Goal: Answer question/provide support

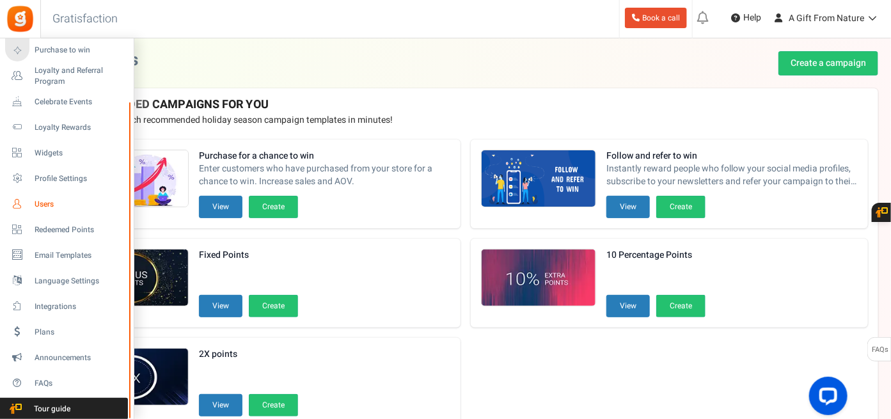
click at [70, 203] on span "Users" at bounding box center [80, 204] width 90 height 11
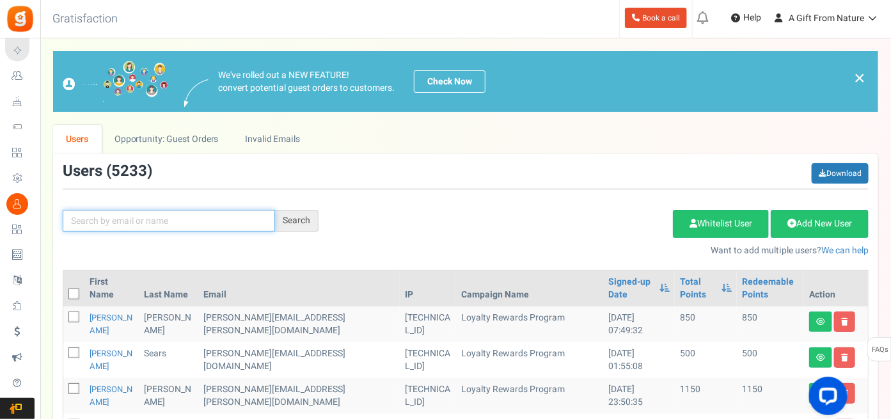
click at [131, 214] on input "text" at bounding box center [169, 221] width 212 height 22
paste input "[EMAIL_ADDRESS][DOMAIN_NAME]"
type input "[EMAIL_ADDRESS][DOMAIN_NAME]"
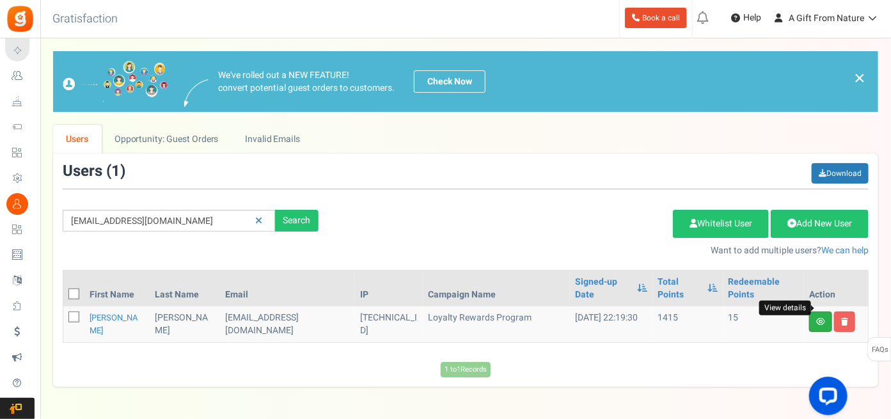
click at [818, 318] on icon at bounding box center [820, 322] width 9 height 8
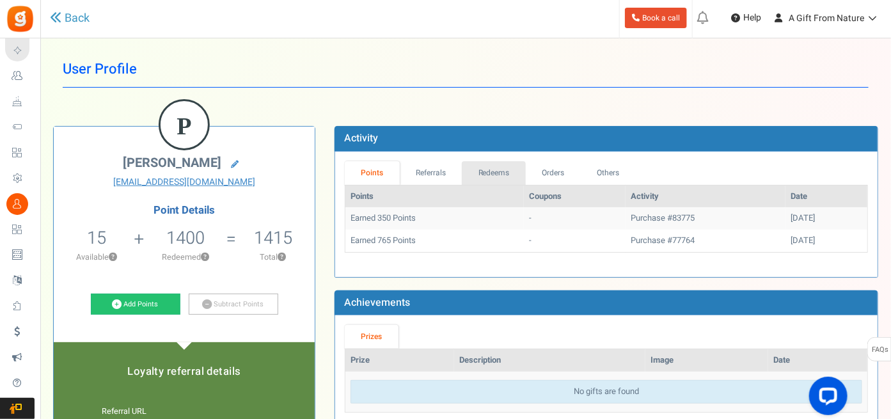
click at [506, 173] on link "Redeems" at bounding box center [494, 173] width 64 height 24
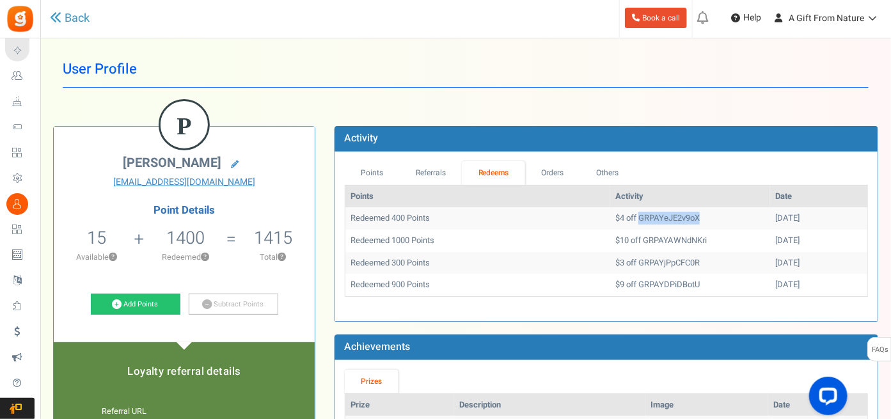
drag, startPoint x: 605, startPoint y: 217, endPoint x: 671, endPoint y: 217, distance: 65.9
click at [671, 217] on td "$4 off GRPAYeJE2v9oX" at bounding box center [690, 218] width 160 height 22
copy td "GRPAYeJE2v9oX"
drag, startPoint x: 610, startPoint y: 239, endPoint x: 696, endPoint y: 239, distance: 85.7
click at [696, 239] on td "$10 off GRPAYAWNdNKri" at bounding box center [690, 241] width 160 height 22
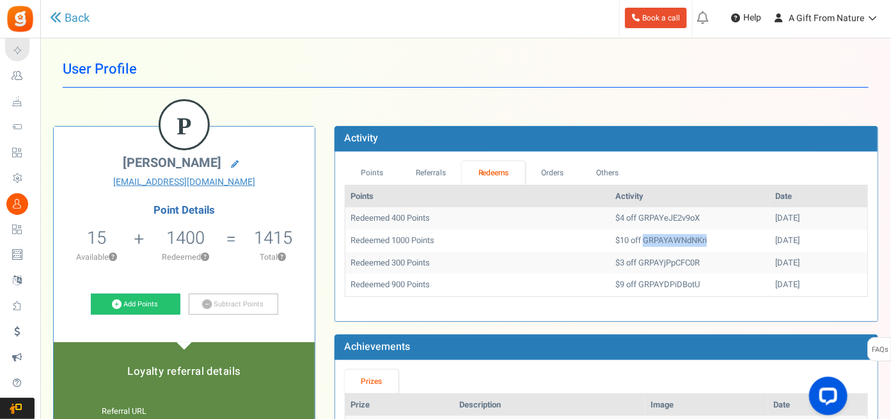
copy td "GRPAYAWNdNKri"
drag, startPoint x: 608, startPoint y: 263, endPoint x: 695, endPoint y: 260, distance: 87.0
click at [695, 260] on td "$3 off GRPAYjPpCFC0R" at bounding box center [690, 263] width 160 height 22
copy td "GRPAYjPpCFC0R"
drag, startPoint x: 607, startPoint y: 282, endPoint x: 684, endPoint y: 284, distance: 77.4
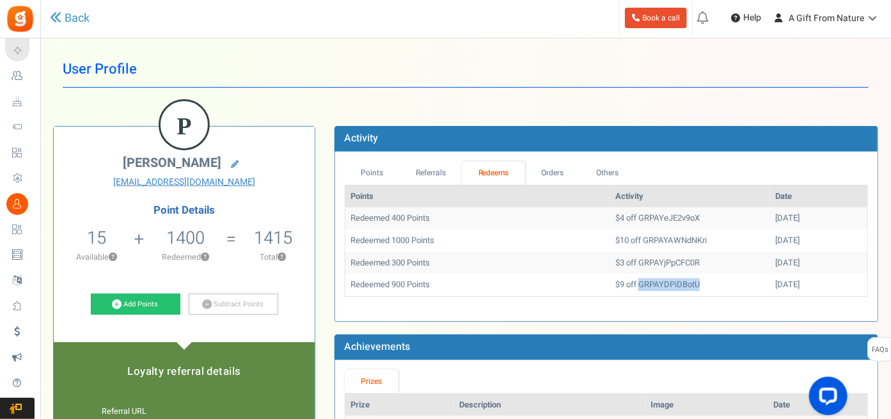
click at [689, 284] on td "$9 off GRPAYDPiDBotU" at bounding box center [690, 285] width 160 height 22
copy td "GRPAYDPiDBotU"
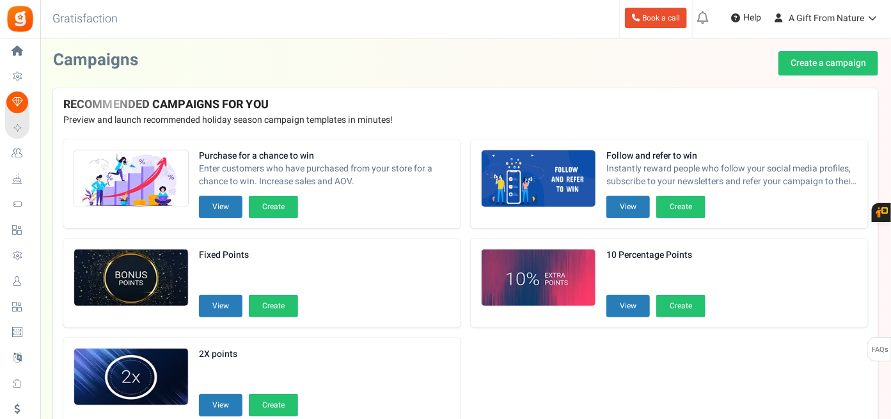
click at [0, 0] on span "Users" at bounding box center [0, 0] width 0 height 0
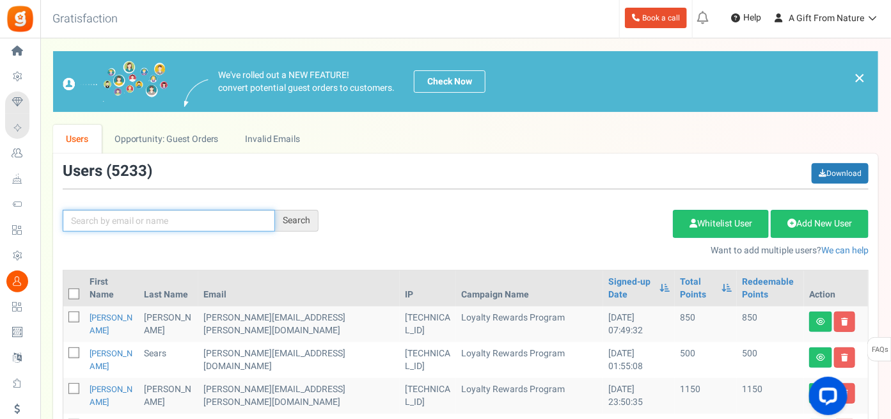
click at [153, 215] on input "text" at bounding box center [169, 221] width 212 height 22
paste input "Beautifulstranger1221@gmail.com"
type input "Beautifulstranger1221@gmail.com"
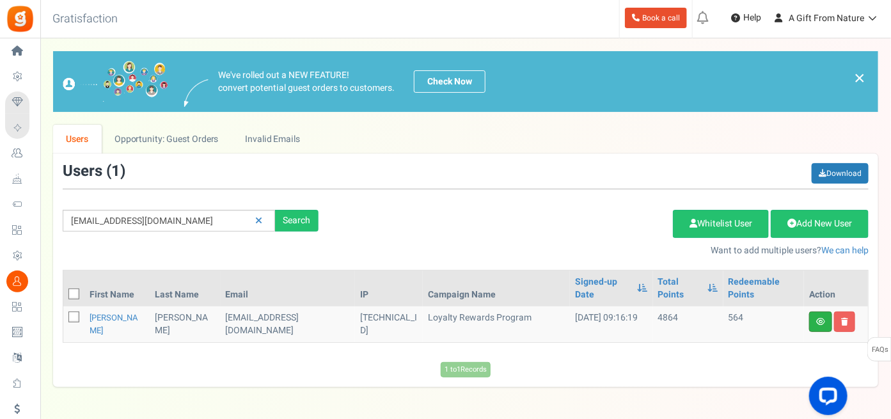
click at [821, 327] on link at bounding box center [820, 321] width 23 height 20
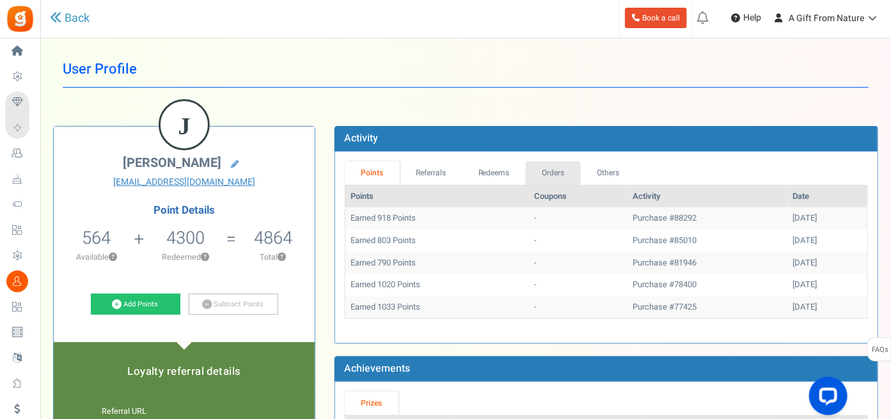
click at [548, 168] on link "Orders" at bounding box center [553, 173] width 55 height 24
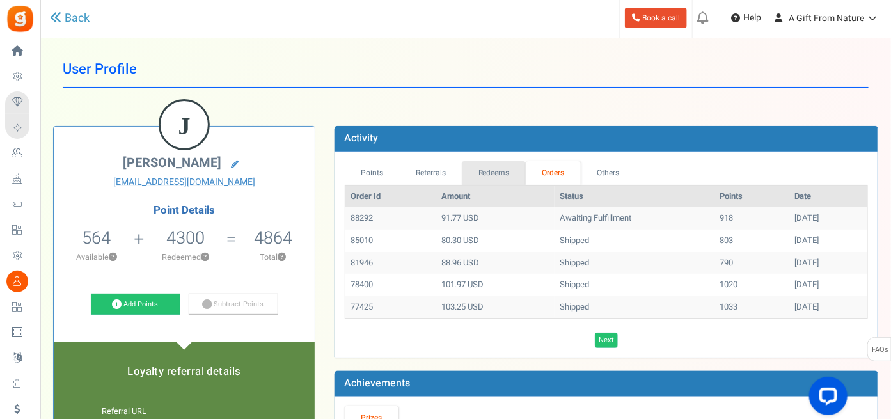
click at [503, 175] on link "Redeems" at bounding box center [494, 173] width 64 height 24
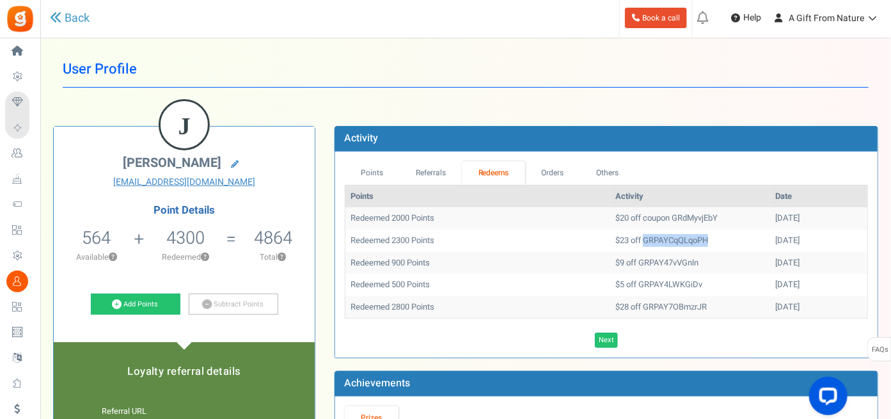
drag, startPoint x: 611, startPoint y: 239, endPoint x: 678, endPoint y: 232, distance: 68.1
click at [678, 232] on td "$23 off GRPAYCqQLqoPH" at bounding box center [690, 241] width 160 height 22
copy td "GRPAYCqQLqoPH"
drag, startPoint x: 641, startPoint y: 219, endPoint x: 705, endPoint y: 217, distance: 64.0
click at [705, 217] on td "$20 off coupon GRdMyvjEbY" at bounding box center [690, 218] width 160 height 22
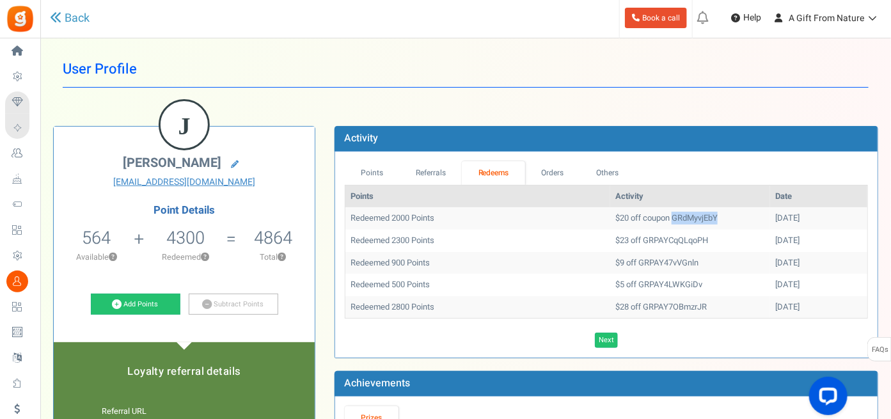
copy td "GRdMyvjEbY"
click at [625, 226] on td "$20 off coupon GRdMyvjEbY" at bounding box center [690, 218] width 160 height 22
drag, startPoint x: 582, startPoint y: 215, endPoint x: 697, endPoint y: 219, distance: 115.1
click at [702, 219] on td "$20 off coupon GRdMyvjEbY" at bounding box center [690, 218] width 160 height 22
copy td "$20 off coupon GRdMyvjEbY"
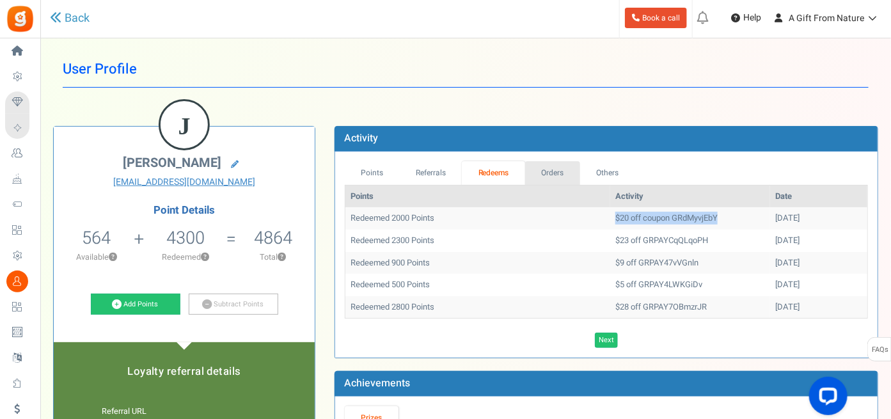
click at [554, 170] on link "Orders" at bounding box center [552, 173] width 55 height 24
